Goal: Information Seeking & Learning: Learn about a topic

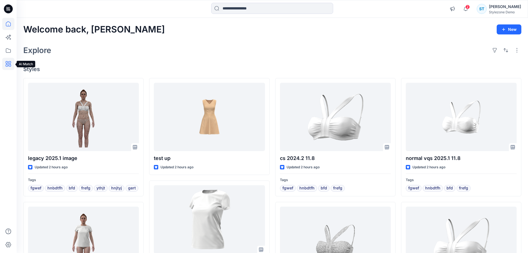
click at [11, 65] on icon at bounding box center [8, 64] width 12 height 12
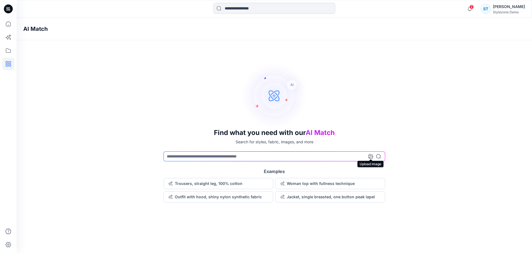
click at [372, 156] on icon at bounding box center [371, 156] width 4 height 4
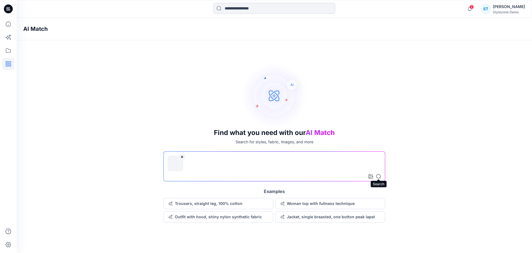
click at [379, 174] on icon at bounding box center [378, 176] width 4 height 4
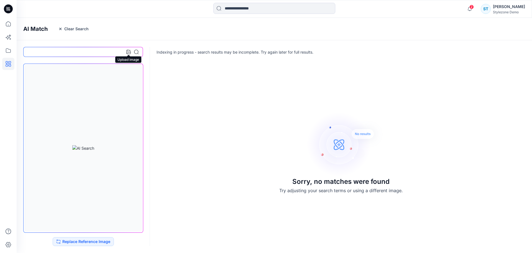
click at [130, 50] on icon at bounding box center [128, 52] width 4 height 4
click at [220, 180] on div "Sorry, no matches were found Try adjusting your search terms or using a differe…" at bounding box center [275, 152] width 516 height 191
click at [81, 241] on button "Replace Reference Image" at bounding box center [83, 241] width 61 height 9
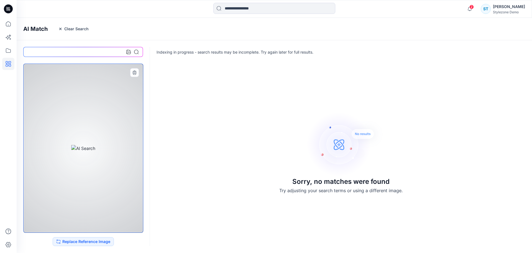
click at [131, 119] on div at bounding box center [83, 148] width 118 height 167
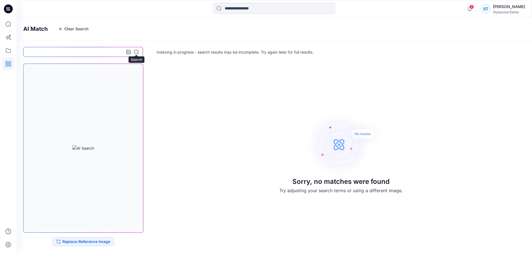
click at [136, 54] on icon at bounding box center [136, 52] width 4 height 4
click at [10, 48] on icon at bounding box center [8, 50] width 12 height 12
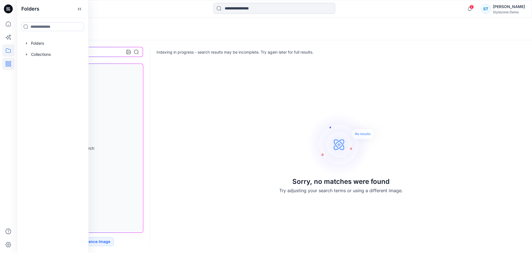
click at [104, 21] on div "AI Match Clear Search" at bounding box center [283, 29] width 532 height 22
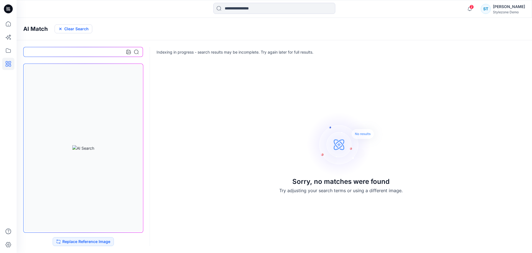
click at [68, 29] on button "Clear Search" at bounding box center [74, 28] width 38 height 9
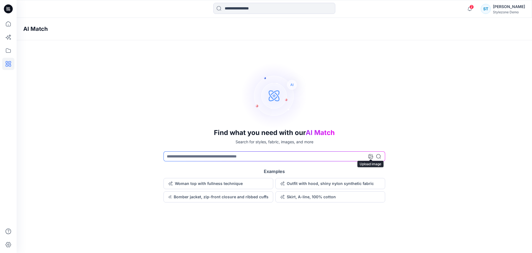
click at [371, 157] on icon at bounding box center [371, 156] width 4 height 4
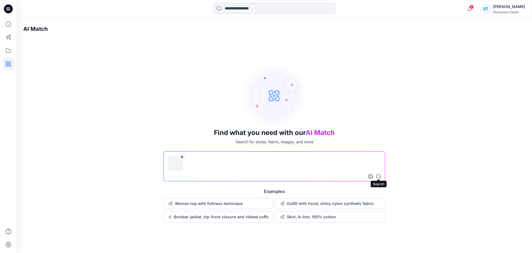
click at [377, 175] on icon at bounding box center [378, 176] width 4 height 4
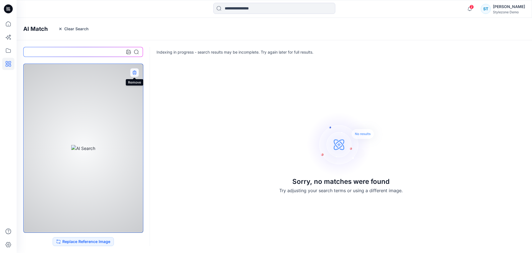
click at [133, 73] on icon "button" at bounding box center [134, 72] width 4 height 4
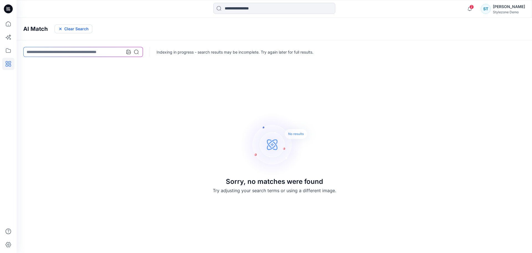
click at [58, 26] on button "Clear Search" at bounding box center [74, 28] width 38 height 9
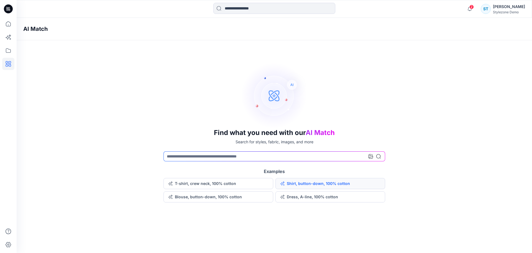
click at [329, 180] on button "Shirt, button-down, 100% cotton" at bounding box center [331, 183] width 110 height 11
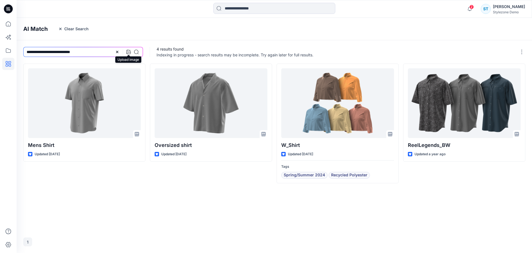
click at [129, 52] on icon at bounding box center [128, 52] width 4 height 4
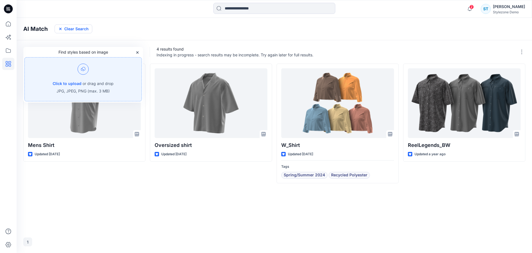
click at [82, 31] on button "Clear Search" at bounding box center [74, 28] width 38 height 9
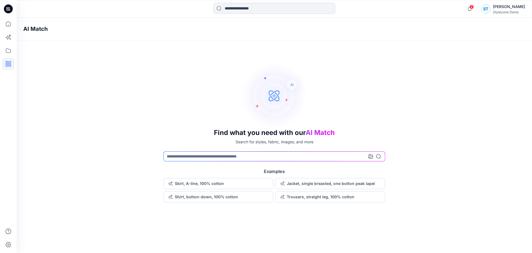
click at [372, 159] on div at bounding box center [375, 156] width 12 height 10
click at [370, 154] on icon at bounding box center [371, 156] width 4 height 4
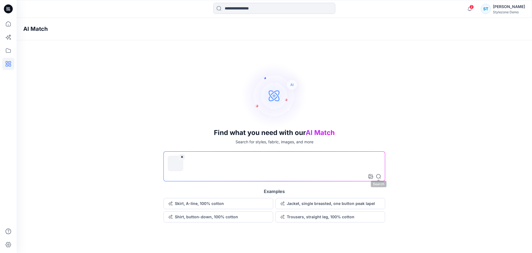
click at [378, 177] on icon at bounding box center [378, 176] width 4 height 4
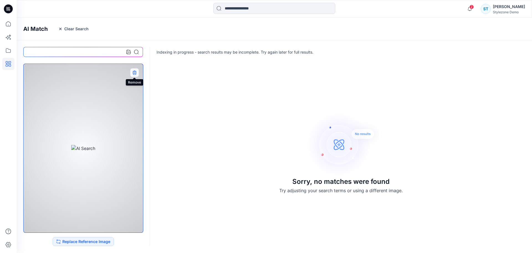
click at [133, 73] on icon "button" at bounding box center [134, 72] width 4 height 4
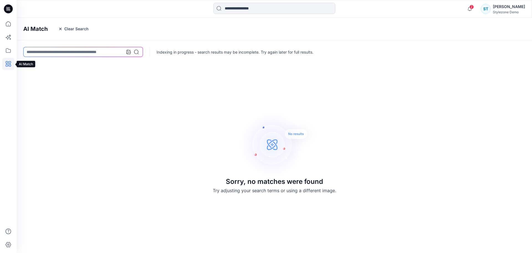
click at [10, 62] on icon at bounding box center [8, 64] width 12 height 12
click at [58, 29] on icon "button" at bounding box center [60, 29] width 4 height 4
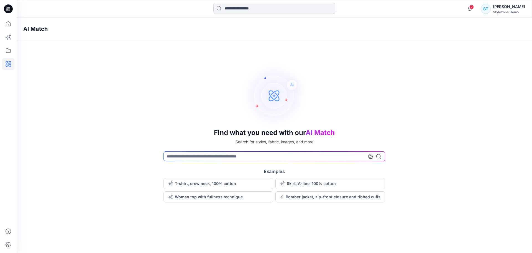
click at [87, 29] on div "AI Match" at bounding box center [283, 29] width 532 height 22
click at [9, 60] on icon at bounding box center [8, 64] width 12 height 12
click at [9, 52] on icon at bounding box center [8, 50] width 12 height 12
click at [8, 62] on icon at bounding box center [9, 64] width 6 height 6
click at [9, 40] on icon at bounding box center [8, 37] width 12 height 12
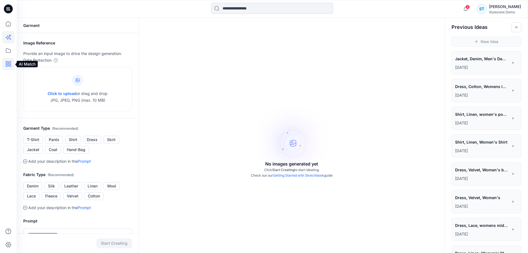
click at [12, 63] on icon at bounding box center [8, 64] width 12 height 12
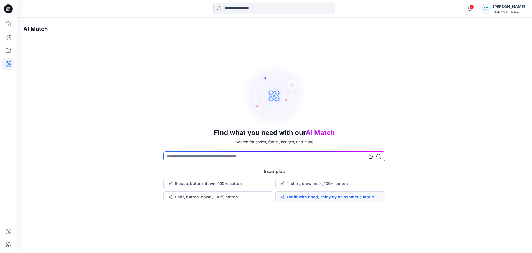
click at [350, 195] on button "Outfit with hood, shiny nylon synthetic fabric" at bounding box center [331, 196] width 110 height 11
